Goal: Task Accomplishment & Management: Manage account settings

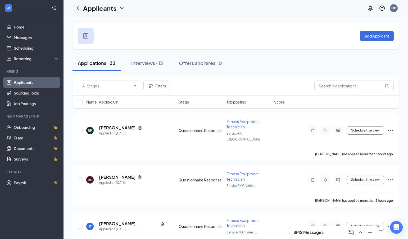
click at [236, 42] on div "Add Applicant" at bounding box center [235, 36] width 326 height 26
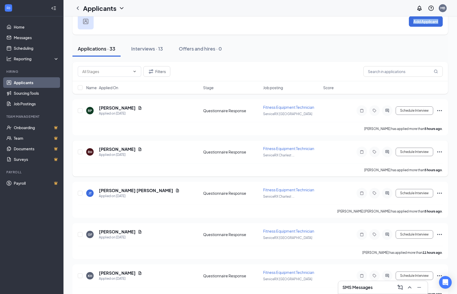
scroll to position [21, 0]
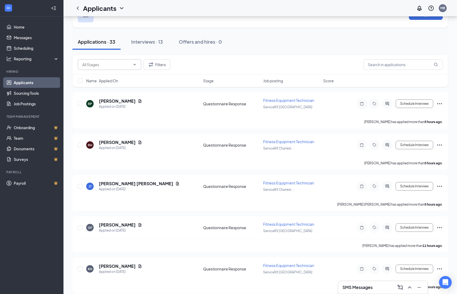
click at [136, 67] on span at bounding box center [109, 64] width 63 height 11
click at [128, 65] on input "text" at bounding box center [106, 65] width 48 height 6
click at [119, 87] on div "Questionnaire Response (6)" at bounding box center [110, 87] width 48 height 6
type input "Questionnaire Response (6)"
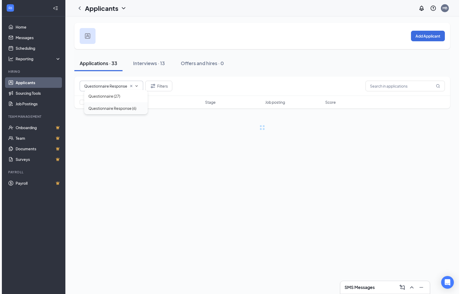
scroll to position [0, 0]
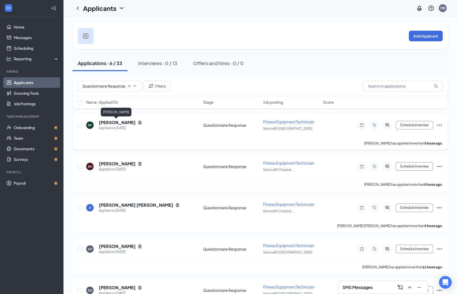
click at [117, 122] on h5 "[PERSON_NAME]" at bounding box center [117, 122] width 37 height 6
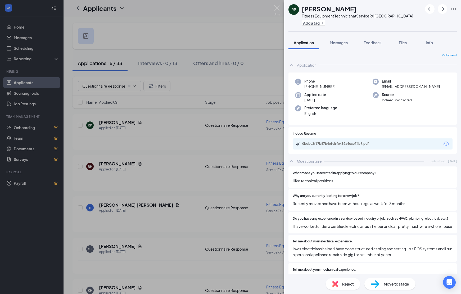
click at [337, 147] on div "0bdbe2f67b87b4e9d6fe492a4cce74b9.pdf" at bounding box center [372, 143] width 160 height 11
click at [337, 144] on div "0bdbe2f67b87b4e9d6fe492a4cce74b9.pdf" at bounding box center [339, 143] width 74 height 4
click at [370, 142] on div "0bdbe2f67b87b4e9d6fe492a4cce74b9.pdf" at bounding box center [339, 143] width 74 height 4
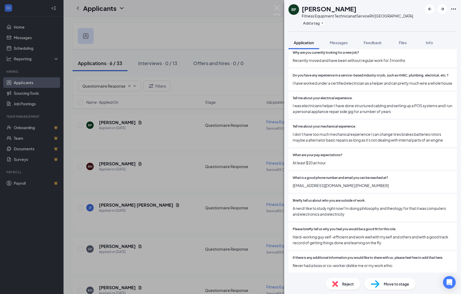
scroll to position [148, 0]
click at [343, 239] on span "Reject" at bounding box center [348, 284] width 12 height 6
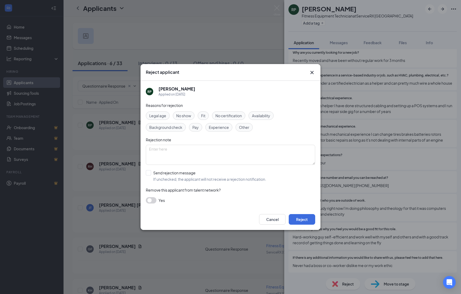
click at [223, 132] on div "Reasons for rejection Legal age No show Fit No certification Availability Backg…" at bounding box center [230, 155] width 169 height 106
click at [221, 130] on div "Experience" at bounding box center [218, 127] width 27 height 8
click at [149, 172] on div at bounding box center [148, 172] width 5 height 5
click at [149, 172] on input "Send rejection message If unchecked, the applicant will not receive a rejection…" at bounding box center [206, 176] width 120 height 12
checkbox input "true"
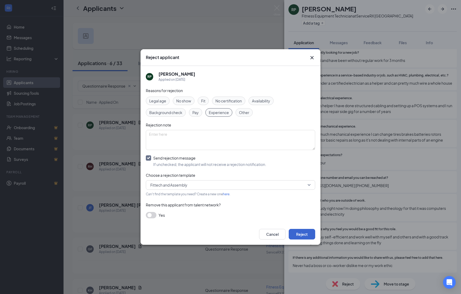
click at [304, 235] on button "Reject" at bounding box center [301, 234] width 26 height 11
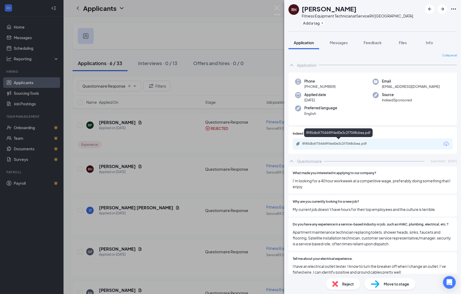
click at [336, 141] on div "8f85db6f754449f4e40e3c2f7048cbea.pdf" at bounding box center [339, 143] width 74 height 4
click at [334, 40] on div "Messages" at bounding box center [338, 42] width 18 height 5
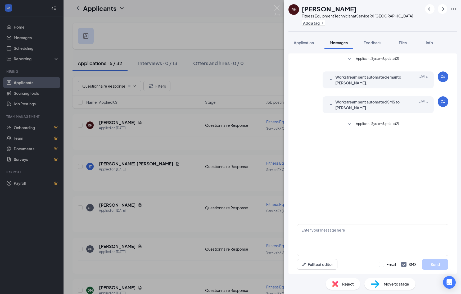
click at [353, 123] on button "Applicant System Update (2)" at bounding box center [372, 124] width 53 height 6
click at [376, 45] on span "Feedback" at bounding box center [372, 42] width 18 height 5
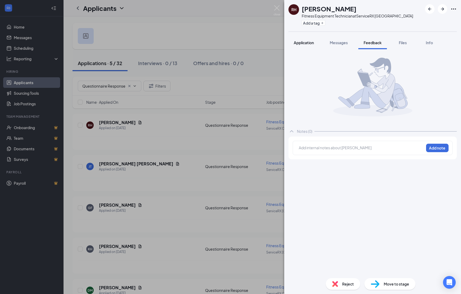
click at [306, 44] on span "Application" at bounding box center [303, 42] width 20 height 5
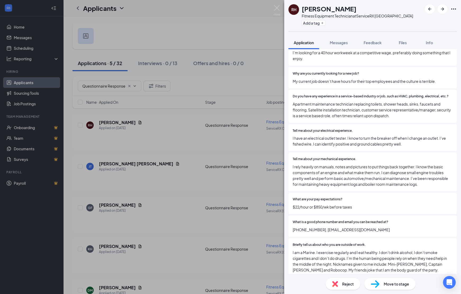
scroll to position [128, 0]
click at [347, 239] on span "Reject" at bounding box center [348, 284] width 12 height 6
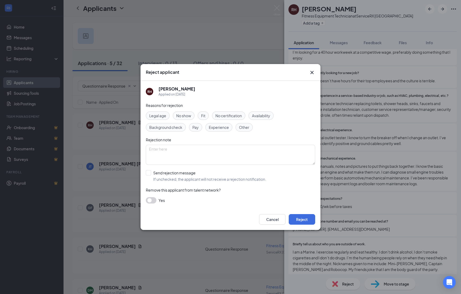
click at [202, 117] on span "Fit" at bounding box center [203, 116] width 4 height 6
click at [156, 173] on div "Send rejection message" at bounding box center [209, 172] width 113 height 5
click at [156, 173] on input "Send rejection message If unchecked, the applicant will not receive a rejection…" at bounding box center [206, 176] width 120 height 12
checkbox input "true"
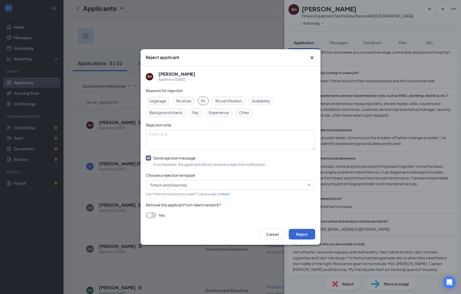
click at [301, 234] on button "Reject" at bounding box center [301, 234] width 26 height 11
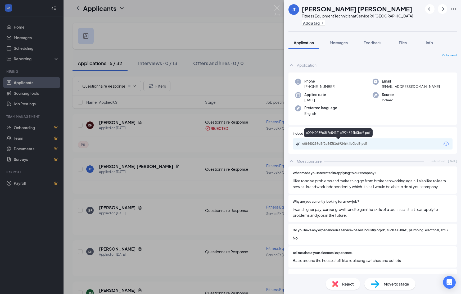
click at [337, 144] on div "e0f440289d8f2e543f1cf924644b0bd9.pdf" at bounding box center [339, 143] width 74 height 4
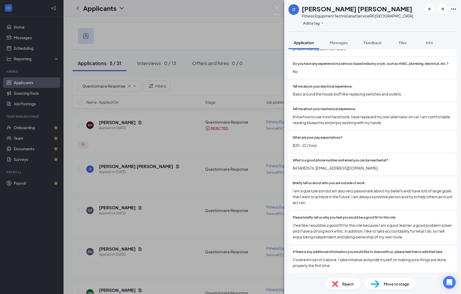
scroll to position [165, 0]
click at [342, 239] on div "Reject" at bounding box center [342, 284] width 34 height 12
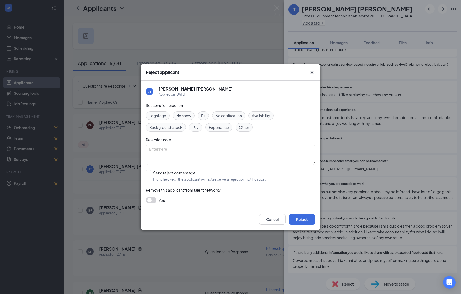
click at [219, 123] on div "Experience" at bounding box center [218, 127] width 27 height 8
click at [154, 175] on div "Send rejection message" at bounding box center [209, 172] width 113 height 5
click at [154, 175] on input "Send rejection message If unchecked, the applicant will not receive a rejection…" at bounding box center [206, 176] width 120 height 12
checkbox input "true"
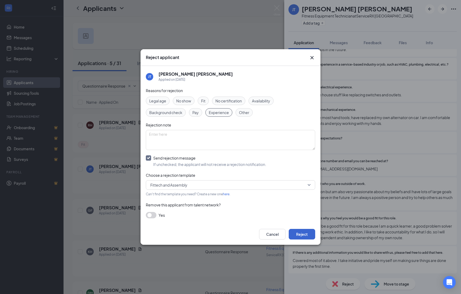
click at [302, 235] on button "Reject" at bounding box center [301, 234] width 26 height 11
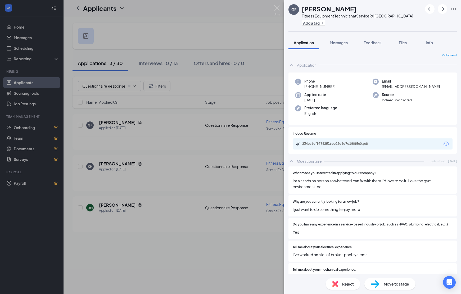
click at [339, 139] on div "234ec6df97982516be22d6d7d180f5e0.pdf" at bounding box center [372, 143] width 160 height 11
click at [327, 142] on div "234ec6df97982516be22d6d7d180f5e0.pdf" at bounding box center [339, 143] width 74 height 4
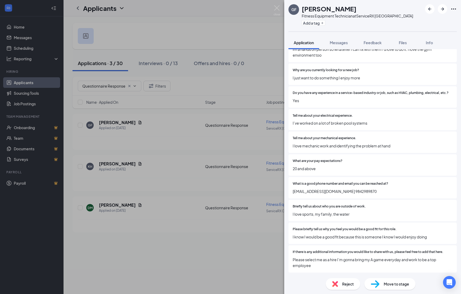
scroll to position [131, 0]
click at [346, 239] on span "Reject" at bounding box center [348, 284] width 12 height 6
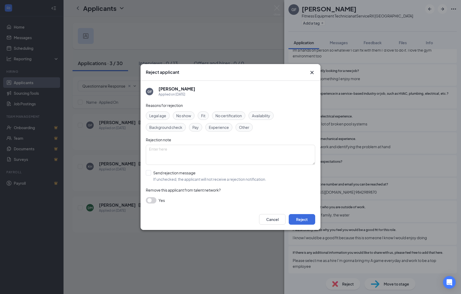
click at [218, 127] on span "Experience" at bounding box center [219, 127] width 20 height 6
click at [147, 174] on div at bounding box center [148, 172] width 5 height 5
click at [147, 174] on input "Send rejection message If unchecked, the applicant will not receive a rejection…" at bounding box center [206, 176] width 120 height 12
checkbox input "true"
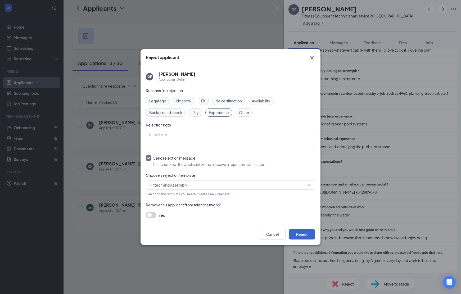
click at [307, 235] on button "Reject" at bounding box center [301, 234] width 26 height 11
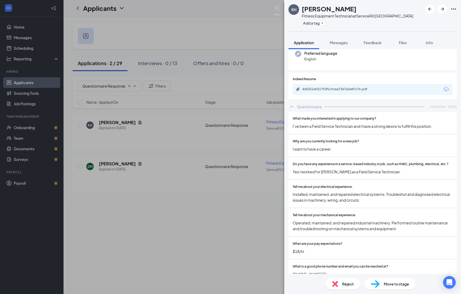
scroll to position [48, 0]
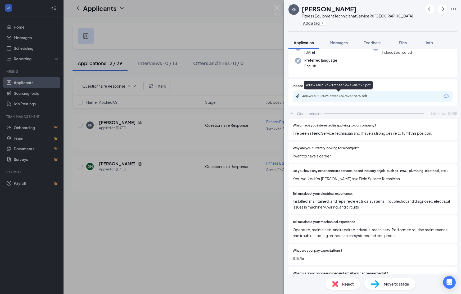
click at [324, 94] on div "4d0321e0217f391cfcea7367a2e87c76.pdf" at bounding box center [339, 96] width 74 height 4
click at [346, 239] on span "Reject" at bounding box center [348, 284] width 12 height 6
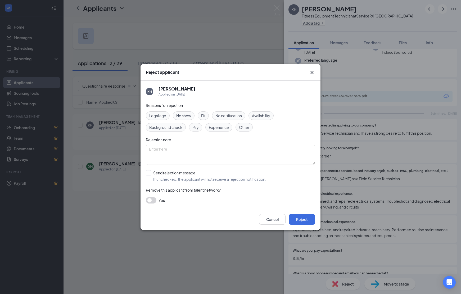
click at [205, 117] on span "Fit" at bounding box center [203, 116] width 4 height 6
click at [160, 176] on div "Send rejection message If unchecked, the applicant will not receive a rejection…" at bounding box center [209, 176] width 113 height 12
click at [160, 176] on input "Send rejection message If unchecked, the applicant will not receive a rejection…" at bounding box center [206, 176] width 120 height 12
checkbox input "true"
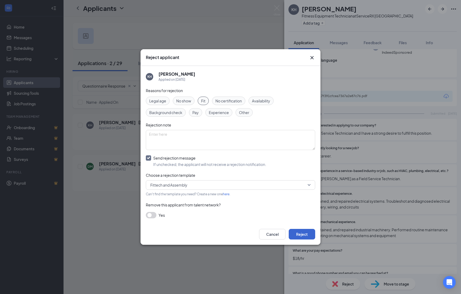
click at [308, 233] on button "Reject" at bounding box center [301, 234] width 26 height 11
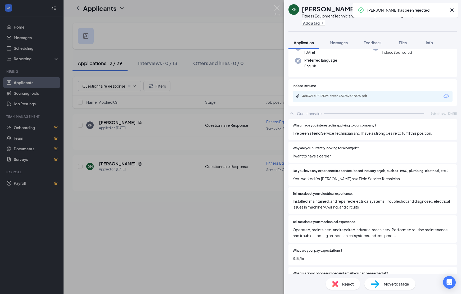
click at [279, 165] on div "KH Keshean Hunter Fitness Equipment Technician at ServiceRX Raleigh Add a tag A…" at bounding box center [230, 147] width 461 height 294
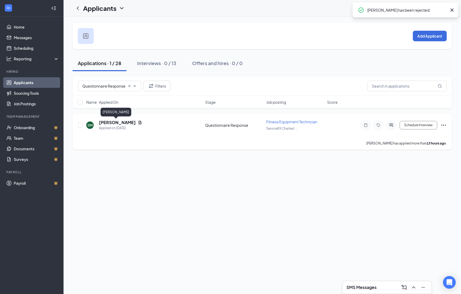
click at [118, 125] on h5 "[PERSON_NAME]" at bounding box center [117, 122] width 37 height 6
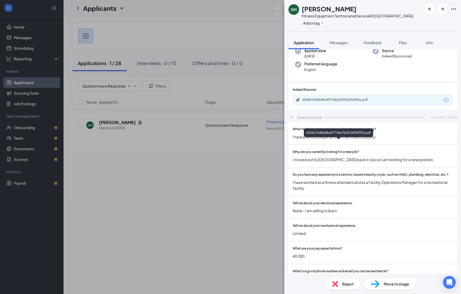
scroll to position [44, 0]
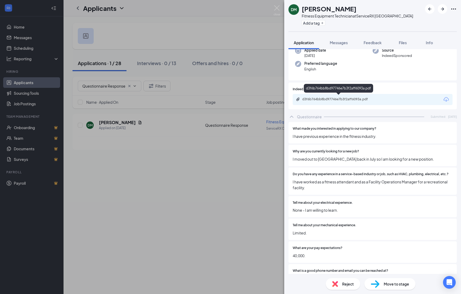
click at [341, 99] on div "d3f6b764bb8bd97746e7b3f2aff6093a.pdf" at bounding box center [339, 99] width 74 height 4
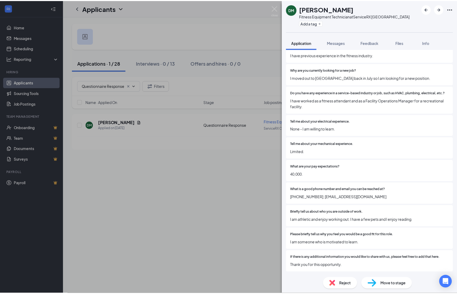
scroll to position [125, 0]
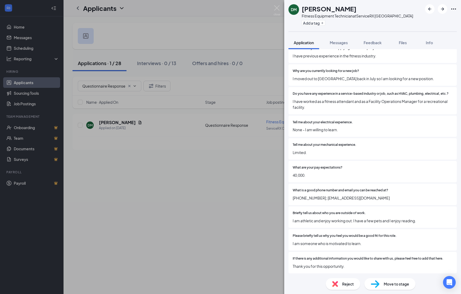
click at [352, 239] on span "Reject" at bounding box center [348, 284] width 12 height 6
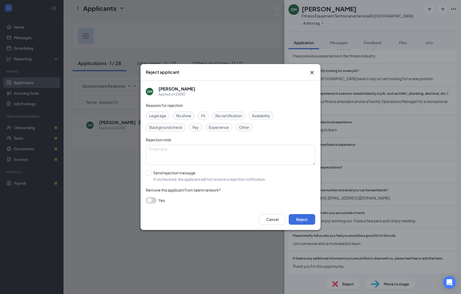
click at [219, 128] on span "Experience" at bounding box center [219, 127] width 20 height 6
click at [166, 174] on div "Send rejection message" at bounding box center [209, 172] width 113 height 5
click at [166, 174] on input "Send rejection message If unchecked, the applicant will not receive a rejection…" at bounding box center [206, 176] width 120 height 12
checkbox input "true"
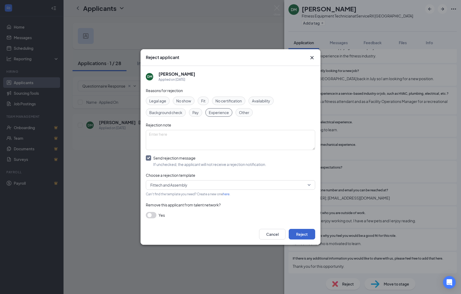
click at [300, 234] on button "Reject" at bounding box center [301, 234] width 26 height 11
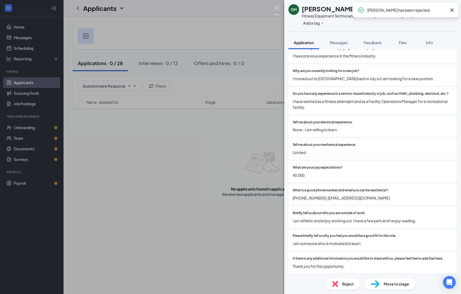
click at [274, 7] on img at bounding box center [276, 10] width 7 height 10
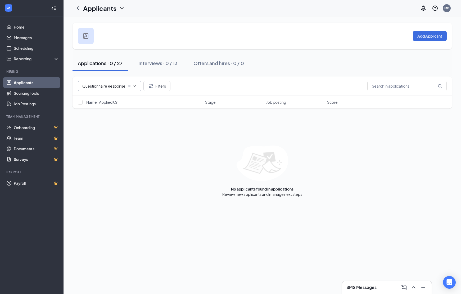
click at [126, 86] on span at bounding box center [131, 86] width 11 height 4
click at [124, 88] on input "Questionnaire Response (6)" at bounding box center [103, 86] width 43 height 6
click at [128, 87] on icon "Cross" at bounding box center [129, 86] width 4 height 4
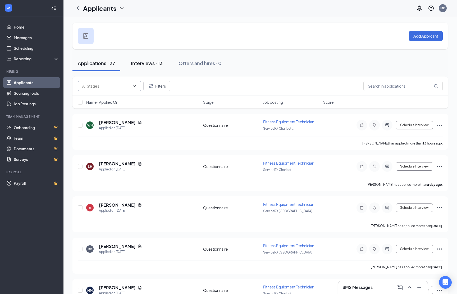
click at [154, 65] on div "Interviews · 13" at bounding box center [147, 63] width 32 height 7
